Goal: Transaction & Acquisition: Download file/media

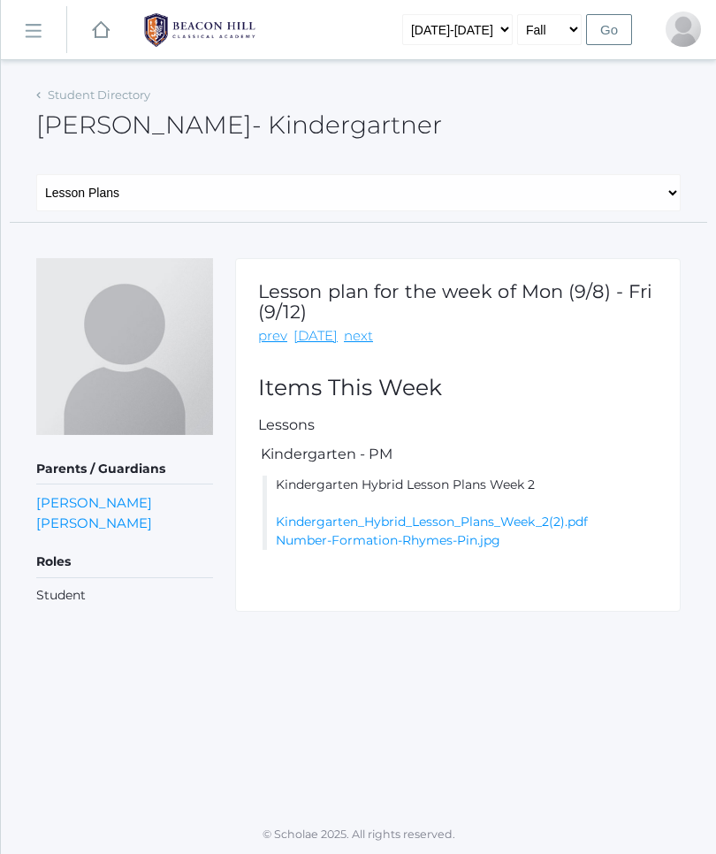
scroll to position [62, 0]
click at [356, 326] on link "next" at bounding box center [358, 336] width 29 height 20
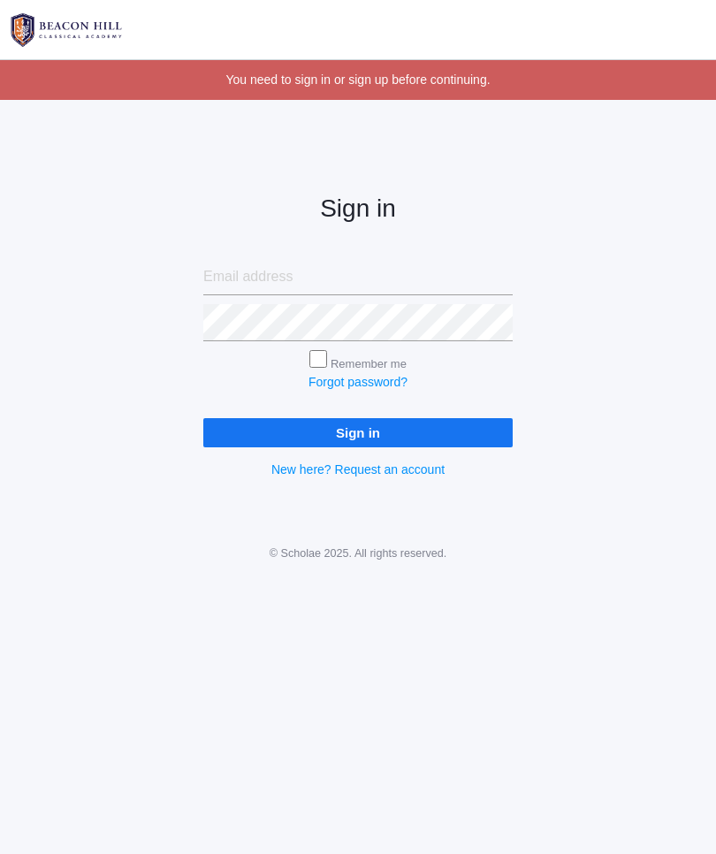
scroll to position [1, 0]
type input "[EMAIL_ADDRESS][DOMAIN_NAME]"
click at [358, 429] on input "Sign in" at bounding box center [358, 432] width 310 height 29
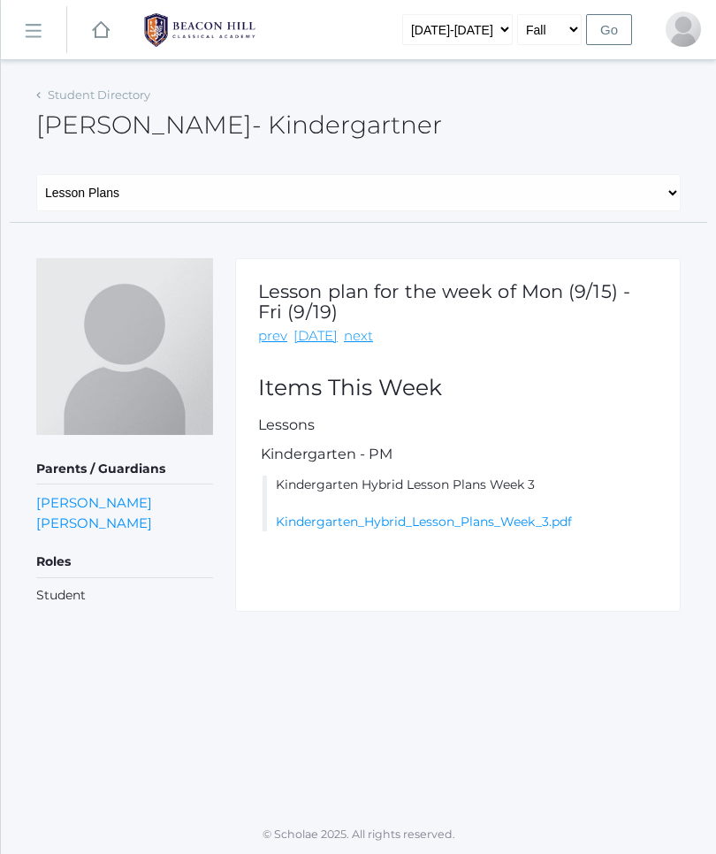
click at [506, 526] on link "Kindergarten_Hybrid_Lesson_Plans_Week_3.pdf" at bounding box center [424, 522] width 296 height 16
click at [73, 91] on link "Student Directory" at bounding box center [99, 95] width 103 height 14
click at [103, 31] on rect at bounding box center [100, 29] width 21 height 21
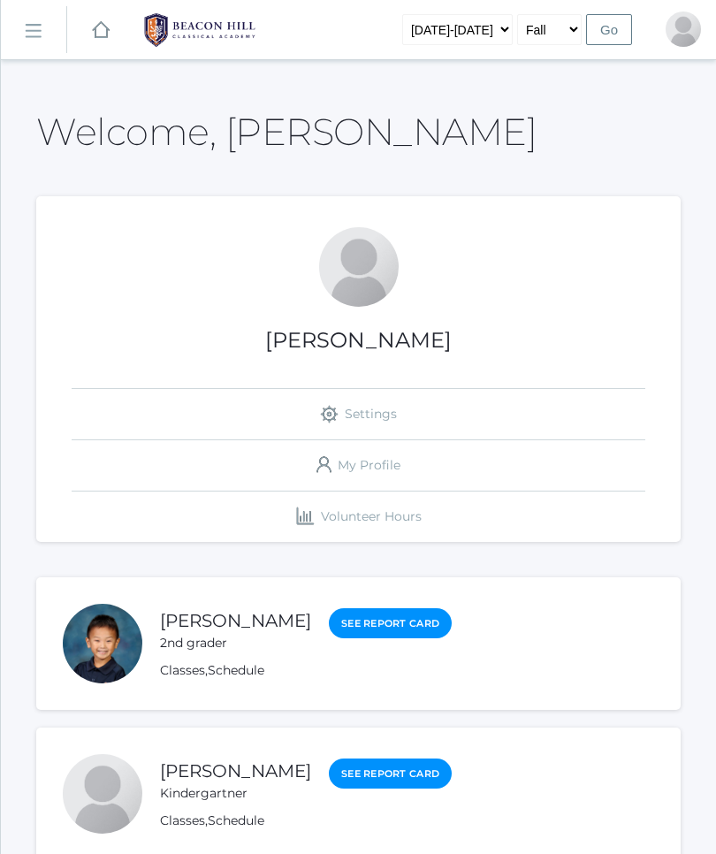
click at [194, 615] on link "[PERSON_NAME]" at bounding box center [235, 620] width 151 height 21
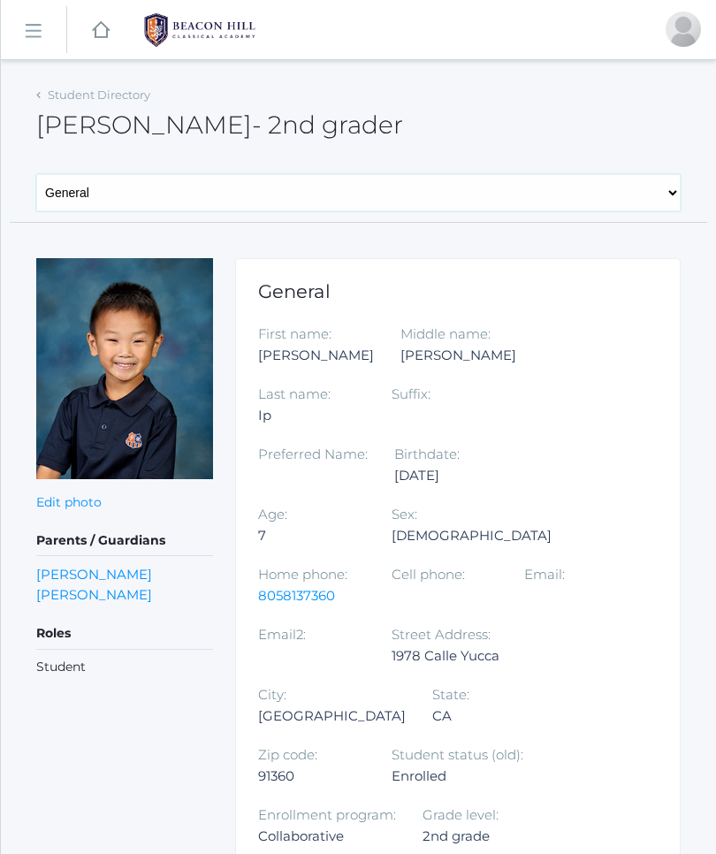
click at [209, 195] on select "General Family Lesson Plans Attendance Contacts Classes Schedule Grades Medical" at bounding box center [358, 192] width 645 height 37
select select "/students/3731/lesson-plans"
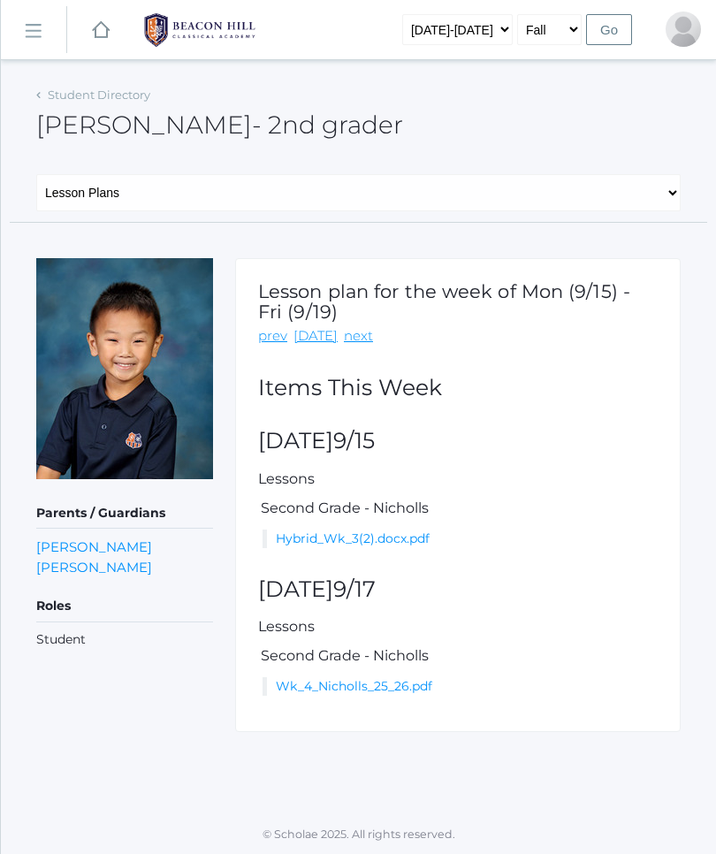
click at [417, 531] on link "Hybrid_Wk_3(2).docx.pdf" at bounding box center [353, 539] width 154 height 16
